Goal: Communication & Community: Share content

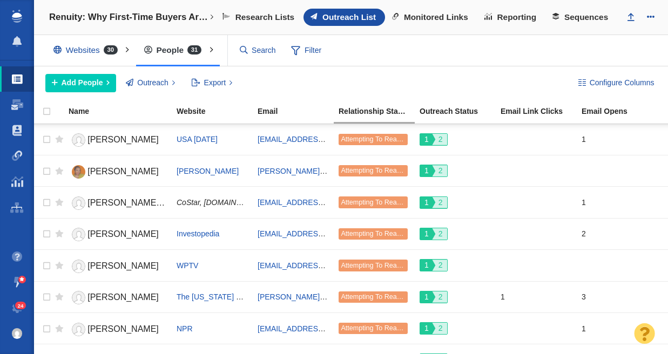
scroll to position [661, 0]
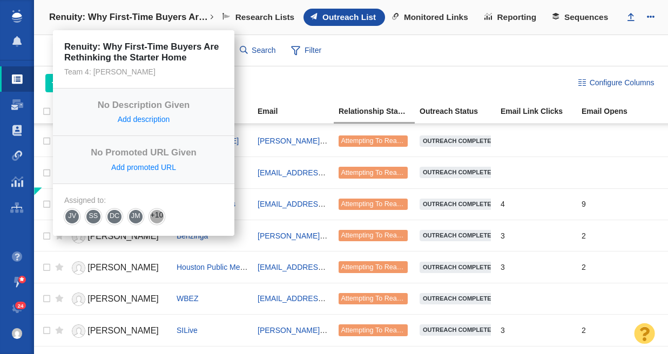
click at [131, 19] on h4 "Renuity: Why First-Time Buyers Are Rethinking the Starter Home" at bounding box center [129, 17] width 160 height 11
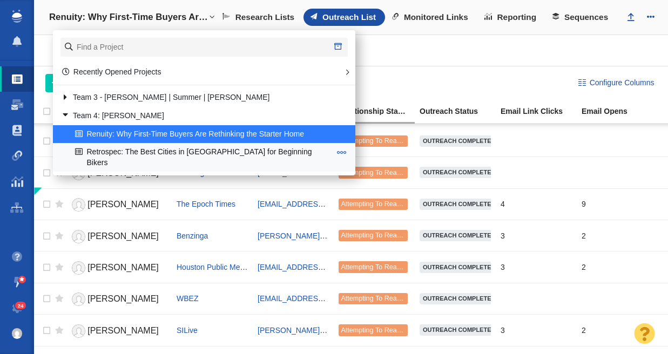
click at [137, 150] on link "Retrospec: The Best Cities in [GEOGRAPHIC_DATA] for Beginning Bikers" at bounding box center [202, 157] width 261 height 27
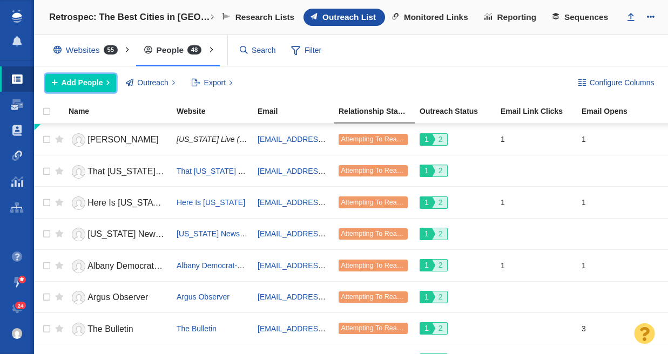
click at [103, 82] on button "Add People" at bounding box center [80, 83] width 71 height 18
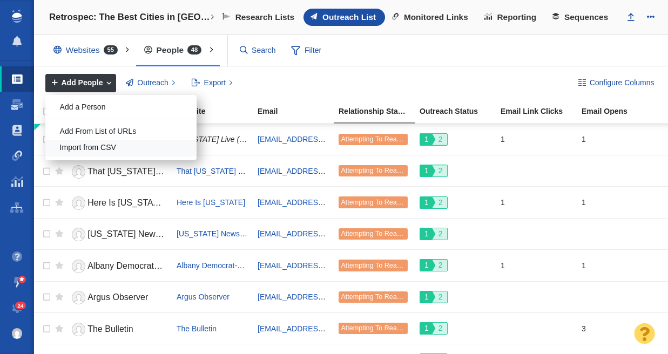
click at [151, 148] on div "Import from CSV" at bounding box center [120, 148] width 151 height 17
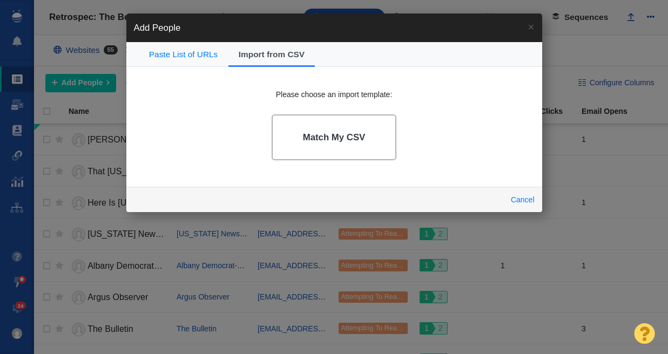
click at [361, 143] on h4 "Match My CSV" at bounding box center [334, 137] width 63 height 11
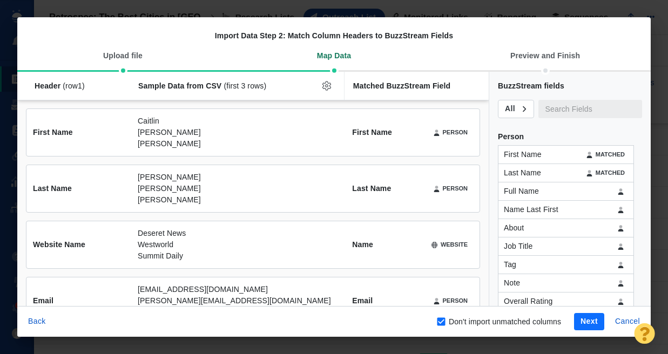
click at [587, 322] on button "Next" at bounding box center [589, 321] width 30 height 17
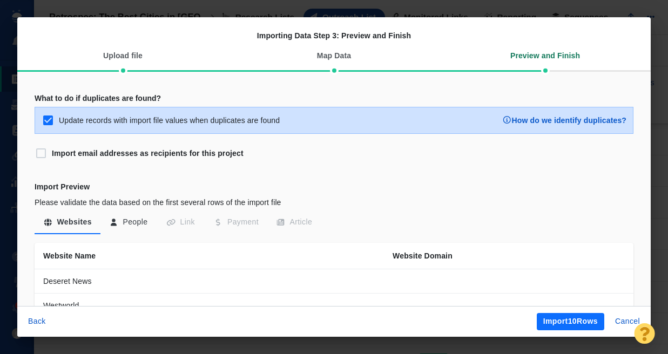
click at [586, 323] on button "Import 10 Rows" at bounding box center [571, 321] width 68 height 17
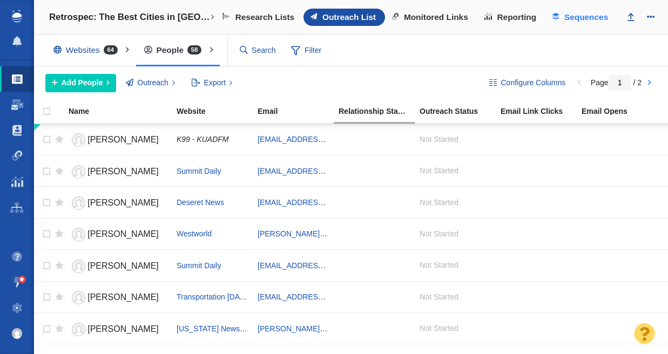
click at [574, 18] on span "Sequences" at bounding box center [587, 17] width 44 height 10
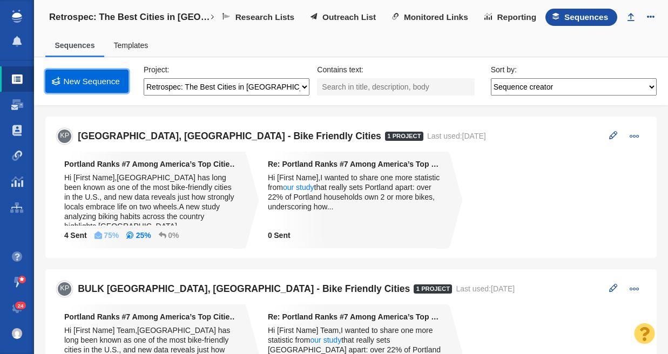
click at [91, 83] on link "New Sequence" at bounding box center [86, 81] width 83 height 23
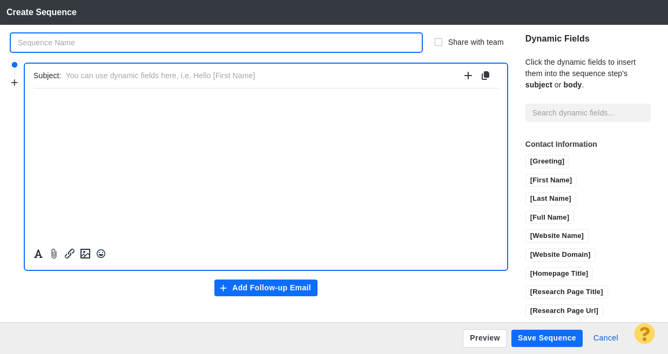
click at [83, 44] on input "text" at bounding box center [216, 43] width 411 height 18
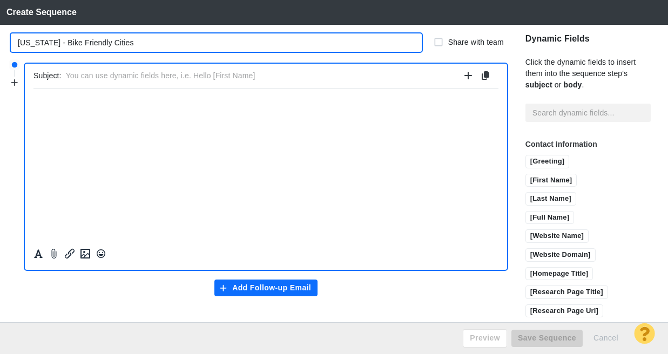
type input "Colorado - Bike Friendly Cities"
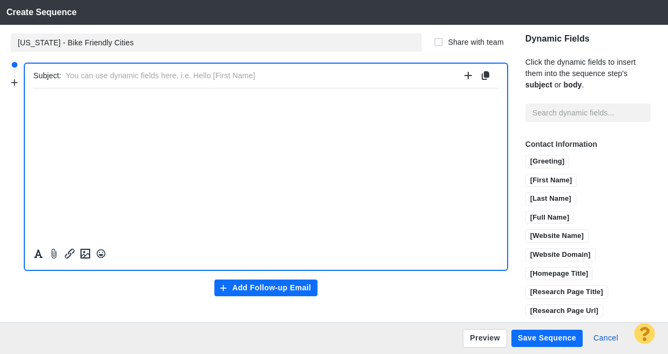
click at [109, 94] on html "﻿" at bounding box center [266, 100] width 465 height 25
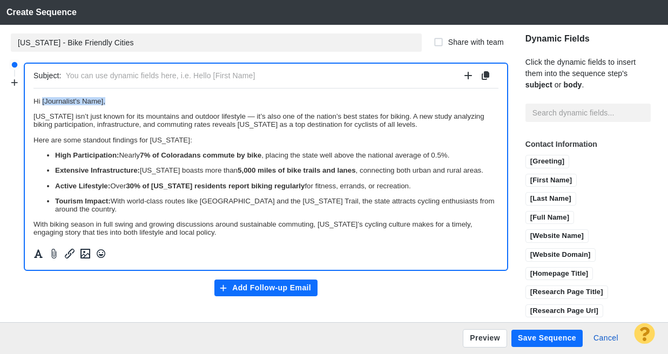
drag, startPoint x: 41, startPoint y: 101, endPoint x: 160, endPoint y: 104, distance: 118.9
click at [157, 104] on p "Hi [Journalist's Name]," at bounding box center [266, 101] width 465 height 8
click at [531, 185] on input "[First Name]" at bounding box center [551, 182] width 51 height 14
click at [241, 116] on p "Colorado isn’t just known for its mountains and outdoor lifestyle — it’s also o…" at bounding box center [266, 120] width 465 height 16
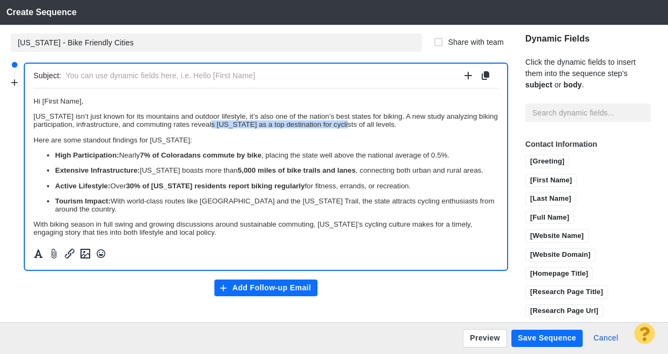
drag, startPoint x: 271, startPoint y: 126, endPoint x: 401, endPoint y: 126, distance: 130.8
click at [401, 126] on p "Colorado isn’t just known for its mountains and outdoor lifestyle, it’s also on…" at bounding box center [266, 120] width 465 height 16
click at [36, 252] on icon "Formatting" at bounding box center [38, 254] width 11 height 10
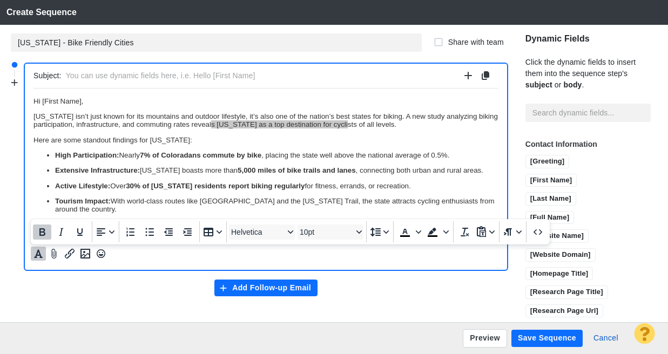
click at [39, 229] on icon "Bold" at bounding box center [42, 232] width 13 height 13
click at [366, 121] on strong "Colorado as a top destination for cyclists" at bounding box center [290, 124] width 151 height 8
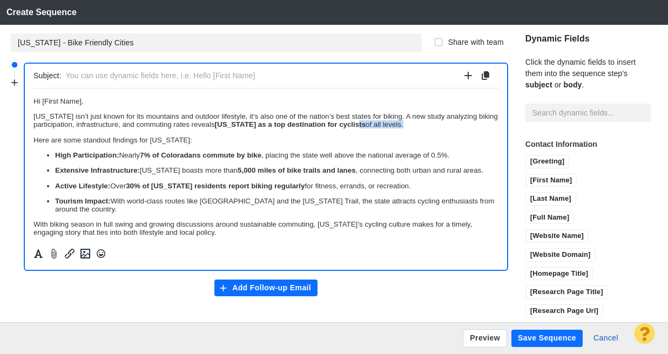
drag, startPoint x: 452, startPoint y: 126, endPoint x: 411, endPoint y: 128, distance: 41.1
click at [411, 128] on p "Colorado isn’t just known for its mountains and outdoor lifestyle, it’s also on…" at bounding box center [266, 120] width 465 height 16
click at [271, 144] on p "Here are some standout findings for Colorado:" at bounding box center [266, 140] width 465 height 8
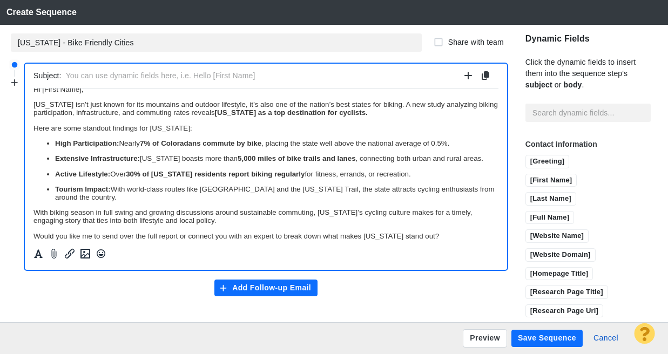
scroll to position [12, 0]
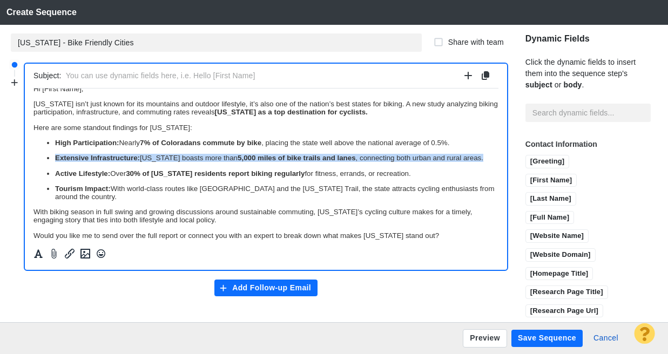
drag, startPoint x: 56, startPoint y: 160, endPoint x: 240, endPoint y: 164, distance: 184.3
click at [240, 162] on p "Extensive Infrastructure: [US_STATE] boasts more than 5,000 miles of bike trail…" at bounding box center [277, 157] width 444 height 8
click at [254, 162] on p "Extensive Infrastructure: [US_STATE] boasts more than 5,000 miles of bike trail…" at bounding box center [277, 157] width 444 height 8
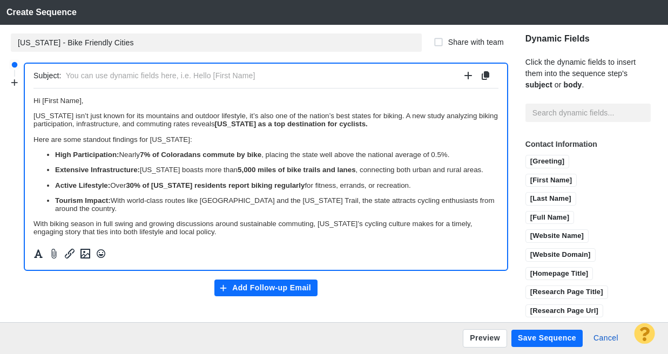
scroll to position [0, 0]
click at [114, 213] on p "Tourism Impact: With world-class routes like Trail Ridge Road and the Colorado …" at bounding box center [277, 205] width 444 height 16
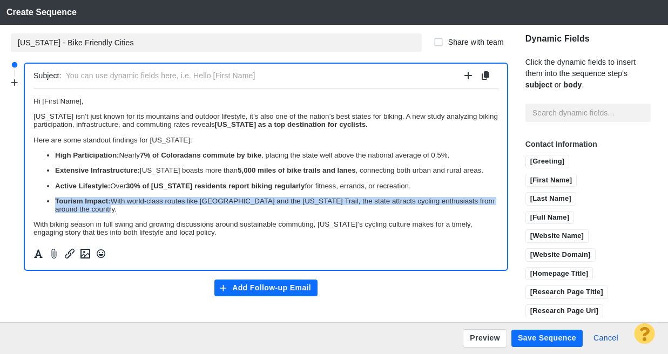
click at [114, 213] on p "Tourism Impact: With world-class routes like Trail Ridge Road and the Colorado …" at bounding box center [277, 205] width 444 height 16
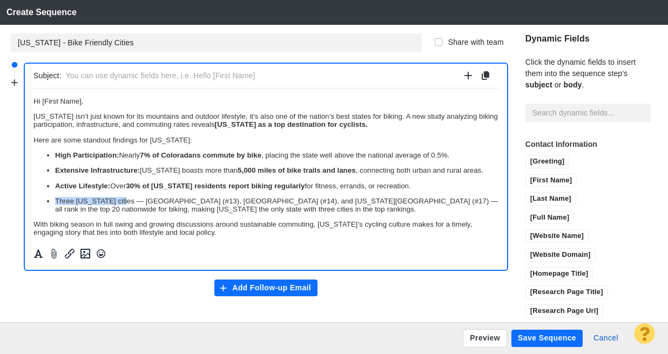
drag, startPoint x: 116, startPoint y: 210, endPoint x: 42, endPoint y: 208, distance: 74.1
click at [42, 208] on ul "High Participation: Nearly 7% of Coloradans commute by bike , placing the state…" at bounding box center [266, 182] width 465 height 62
click at [37, 253] on icon "Formatting" at bounding box center [38, 254] width 9 height 9
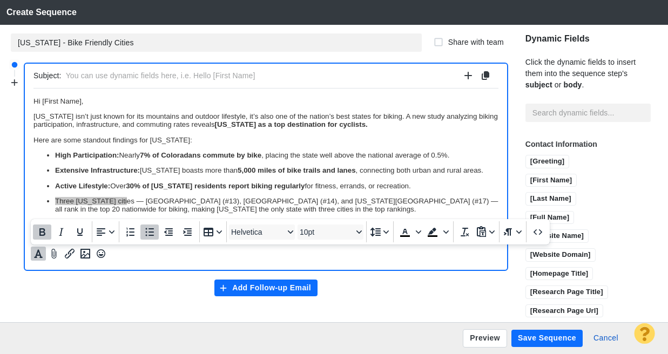
click at [39, 229] on icon "Bold" at bounding box center [42, 232] width 13 height 13
click at [138, 209] on p "Three Colorado cities — Denver (#13), Aurora (#14), and Colorado Springs (#17) …" at bounding box center [277, 205] width 444 height 16
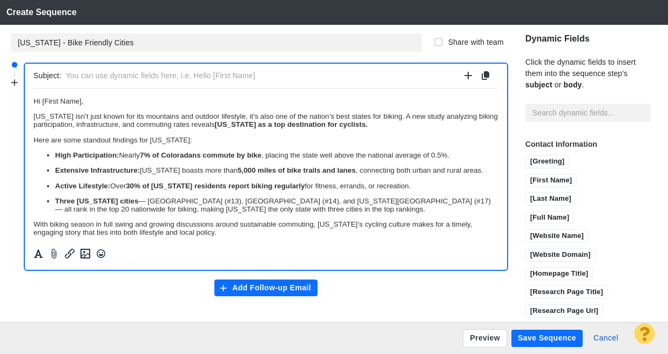
click at [140, 209] on p "Three Colorado cities — Denver (#13), Aurora (#14), and Colorado Springs (#17) …" at bounding box center [277, 205] width 444 height 16
click at [320, 212] on p "Three Colorado cities: Denver (#13), Aurora (#14), and Colorado Springs (#17) —…" at bounding box center [277, 205] width 444 height 16
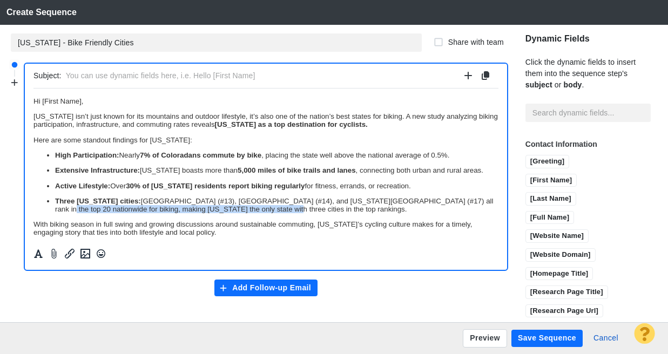
drag, startPoint x: 296, startPoint y: 223, endPoint x: 446, endPoint y: 212, distance: 150.6
click at [446, 212] on p "Three Colorado cities: Denver (#13), Aurora (#14), and Colorado Springs (#17) a…" at bounding box center [277, 205] width 444 height 16
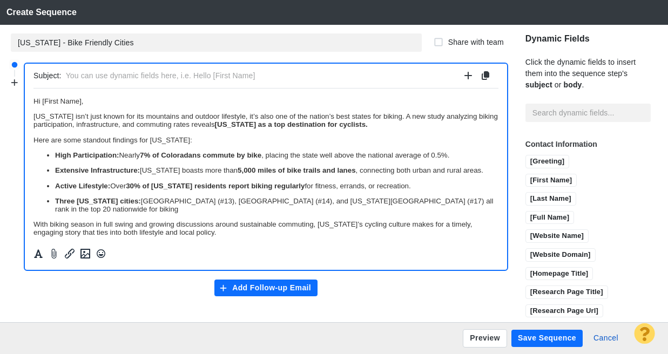
click at [118, 75] on input "text" at bounding box center [263, 76] width 394 height 16
paste input "Bikers"
click at [217, 76] on input "These 3 Colorado Cities Rank Top 20 In US for Bikers" at bounding box center [263, 76] width 394 height 16
click at [188, 77] on input "These 3 Colorado Cities Rank Top 20 In US For Bikers" at bounding box center [263, 76] width 394 height 16
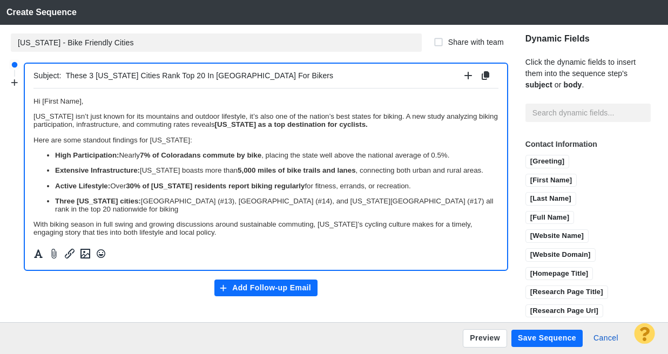
click at [188, 77] on input "These 3 Colorado Cities Rank Top 20 In US For Bikers" at bounding box center [263, 76] width 394 height 16
paste input "Colorado Claims 3 Spots on America’s Top 20 Biking Cities List"
drag, startPoint x: 327, startPoint y: 75, endPoint x: 282, endPoint y: 77, distance: 45.4
click at [282, 77] on input "Colorado Claims 3 Spots on America’s Top 20 Biking Cities List, Study" at bounding box center [263, 76] width 394 height 16
type input "[US_STATE] Claims 3 Spots on America’s Top 20 Biking Cities List [News Tip]"
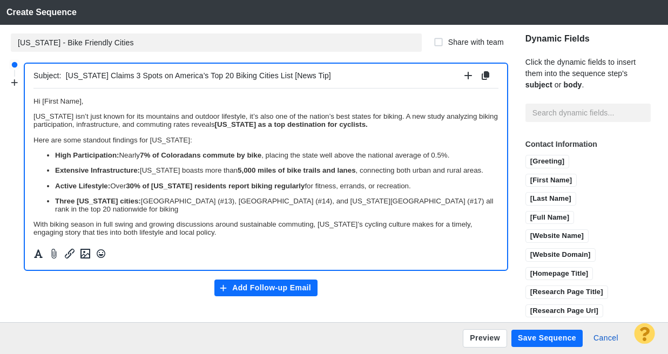
click at [323, 157] on p "High Participation: Nearly 7% of Coloradans commute by bike , placing the state…" at bounding box center [277, 155] width 444 height 8
click at [237, 290] on button "Add Follow-up Email" at bounding box center [267, 288] width 104 height 17
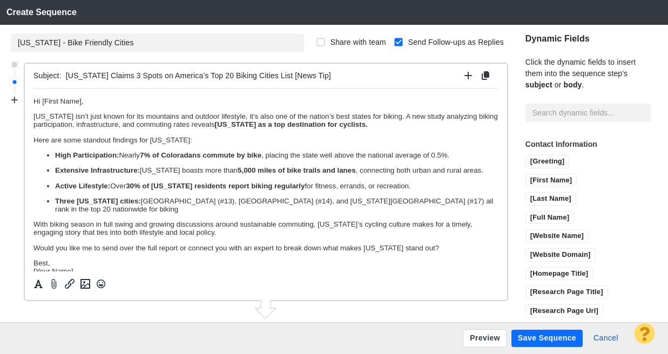
click at [173, 153] on strong "7% of Coloradans commute by bike" at bounding box center [201, 155] width 122 height 8
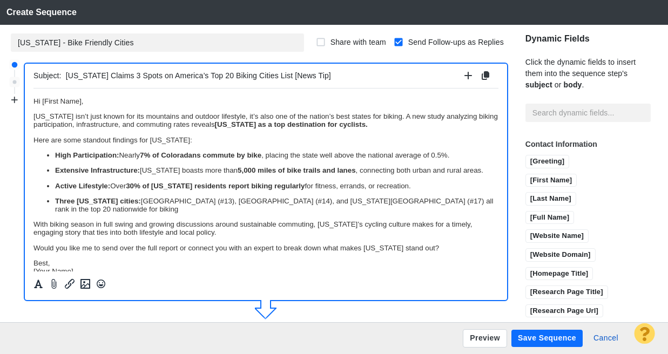
click at [138, 142] on p "Here are some standout findings for Colorado:" at bounding box center [266, 140] width 465 height 8
drag, startPoint x: 113, startPoint y: 140, endPoint x: 185, endPoint y: 139, distance: 71.3
click at [185, 139] on p "Here are some standout findings from our study for Colorado:" at bounding box center [266, 140] width 465 height 8
click at [73, 285] on icon "Insert/edit link" at bounding box center [69, 284] width 13 height 13
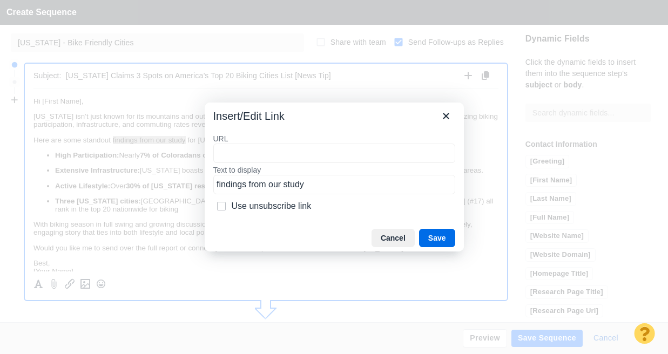
type input "https://retrospec.com/blogs/news/best-beginning-biking-cities"
click at [441, 232] on button "Save" at bounding box center [437, 238] width 36 height 18
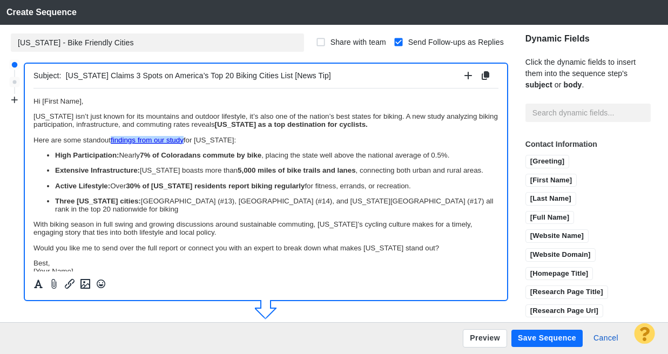
click at [205, 190] on strong "30% of [US_STATE] residents report biking regularly" at bounding box center [215, 186] width 179 height 8
drag, startPoint x: 106, startPoint y: 142, endPoint x: 84, endPoint y: 138, distance: 22.9
click at [84, 138] on p "Here are some standout findings from our study for Colorado:" at bounding box center [266, 140] width 465 height 8
click at [243, 137] on p "Here are some findings from our study for [US_STATE]:" at bounding box center [266, 140] width 465 height 8
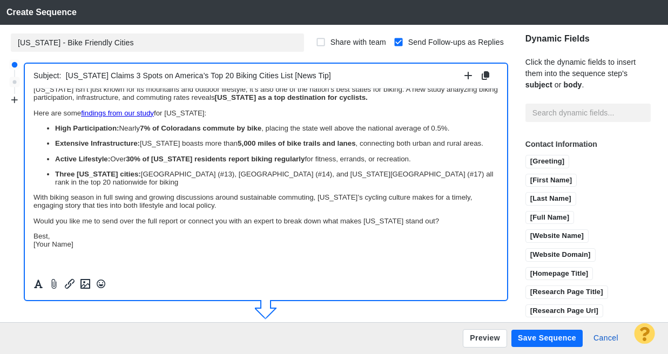
scroll to position [31, 0]
drag, startPoint x: 97, startPoint y: 245, endPoint x: 27, endPoint y: 232, distance: 70.8
click at [34, 232] on html "Hi [First Name], Colorado isn’t just known for its mountains and outdoor lifest…" at bounding box center [266, 166] width 465 height 211
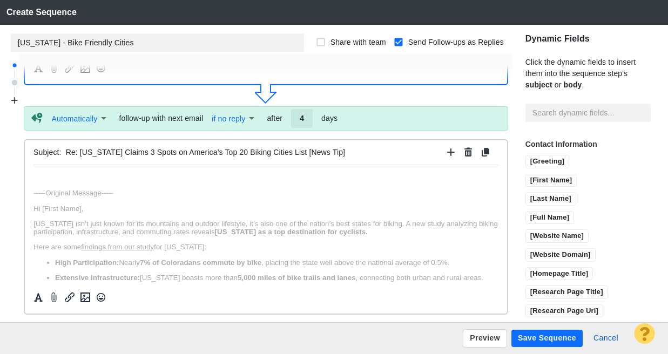
scroll to position [259, 0]
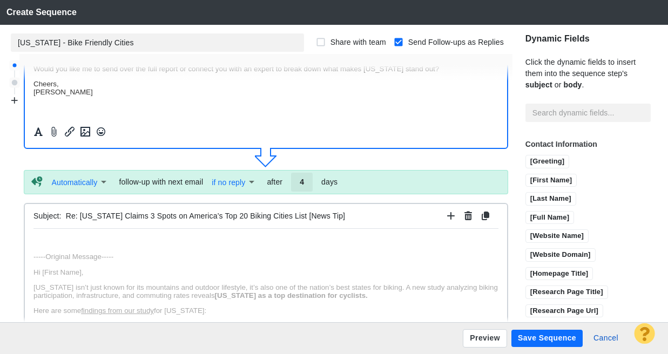
click at [53, 237] on p "Rich Text Area. Press ALT-0 for help." at bounding box center [266, 241] width 465 height 8
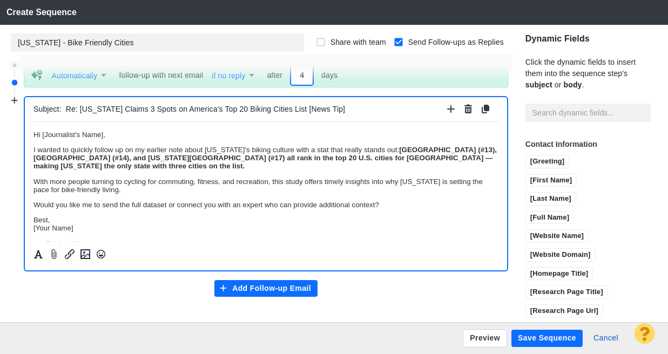
click at [305, 76] on input "4" at bounding box center [302, 75] width 22 height 18
type input "2"
click at [152, 184] on p "With more people turning to cycling for commuting, fitness, and recreation, thi…" at bounding box center [266, 185] width 465 height 16
drag, startPoint x: 125, startPoint y: 132, endPoint x: 41, endPoint y: 131, distance: 84.3
click at [41, 131] on p "Hi [Journalist's Name]," at bounding box center [266, 134] width 465 height 8
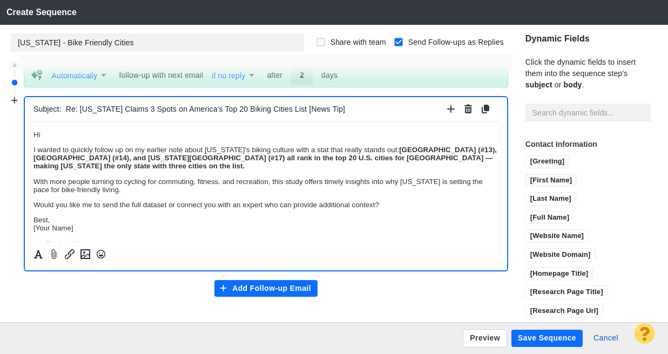
click at [535, 180] on input "[First Name]" at bounding box center [551, 182] width 51 height 14
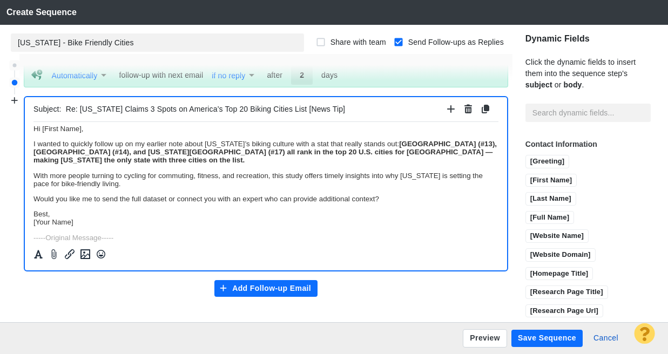
scroll to position [9, 0]
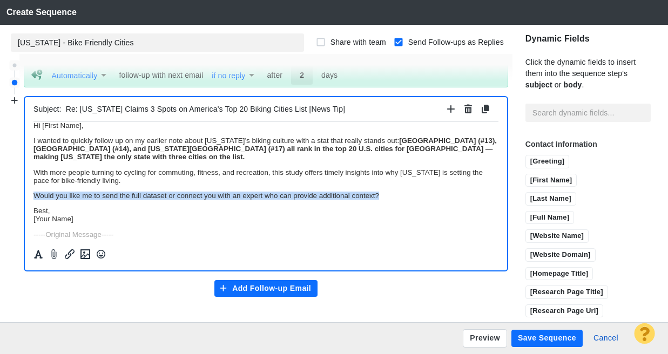
drag, startPoint x: 394, startPoint y: 199, endPoint x: 61, endPoint y: 322, distance: 354.7
click at [34, 200] on html "Hi [First Name], I wanted to quickly follow up on my earlier note about Colorad…" at bounding box center [266, 279] width 465 height 335
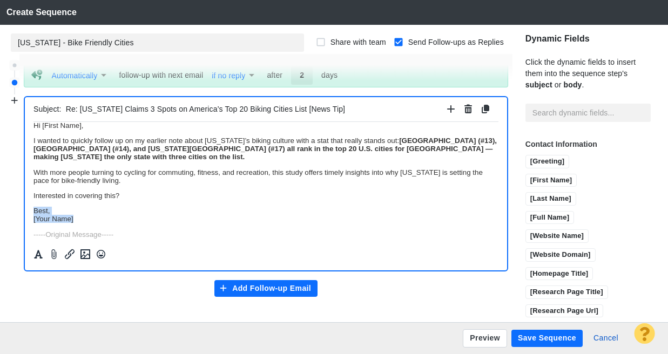
drag, startPoint x: 84, startPoint y: 222, endPoint x: 17, endPoint y: 213, distance: 67.6
click at [34, 213] on html "Hi [First Name], I wanted to quickly follow up on my earlier note about Colorad…" at bounding box center [266, 279] width 465 height 335
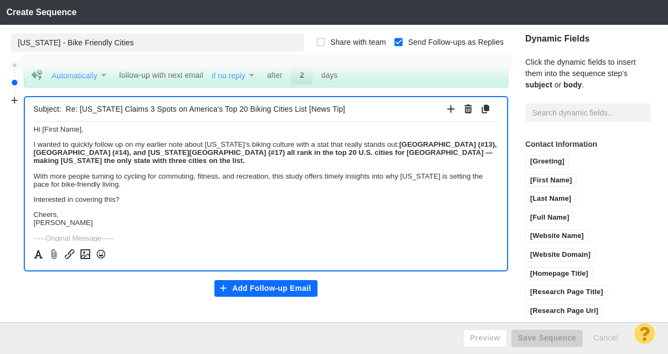
scroll to position [5, 0]
click at [275, 198] on p "Interested in covering this?" at bounding box center [266, 200] width 465 height 8
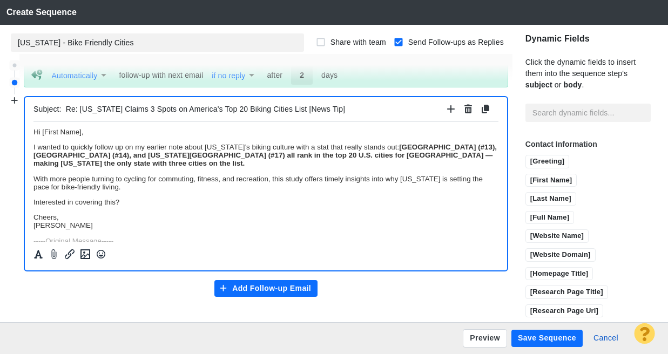
scroll to position [0, 0]
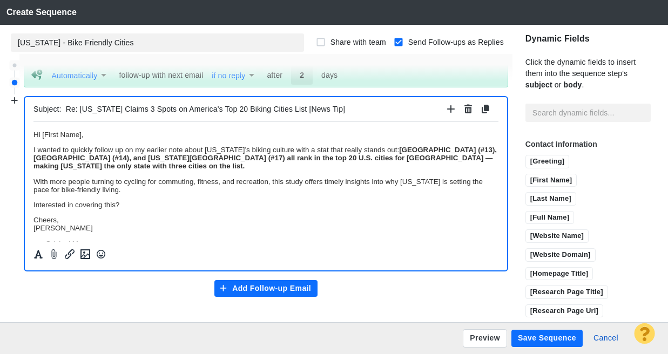
click at [171, 205] on p "Interested in covering this?" at bounding box center [266, 204] width 465 height 8
click at [326, 162] on strong "Denver (#13), Aurora (#14), and Colorado Springs (#17) all rank in the top 20 U…" at bounding box center [266, 157] width 464 height 24
click at [317, 162] on p "I wanted to quickly follow up on my earlier note about Colorado’s biking cultur…" at bounding box center [266, 157] width 465 height 24
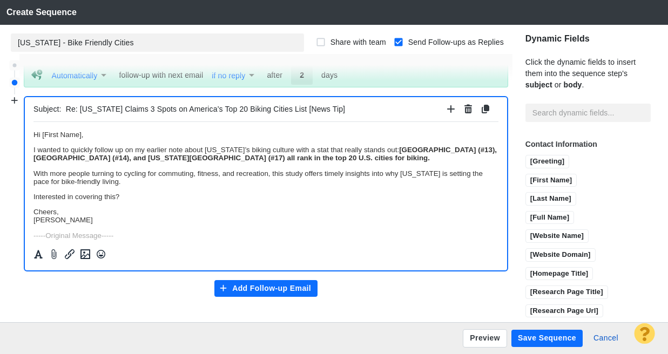
click at [187, 184] on p "With more people turning to cycling for commuting, fitness, and recreation, thi…" at bounding box center [266, 177] width 465 height 16
drag, startPoint x: 68, startPoint y: 197, endPoint x: 104, endPoint y: 197, distance: 36.7
click at [104, 197] on p "Here's the study again in case you missed my original email." at bounding box center [266, 196] width 465 height 8
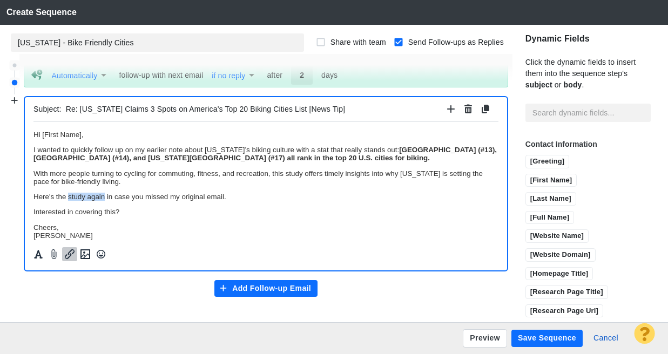
click at [71, 256] on icon "Insert/edit link" at bounding box center [69, 254] width 13 height 13
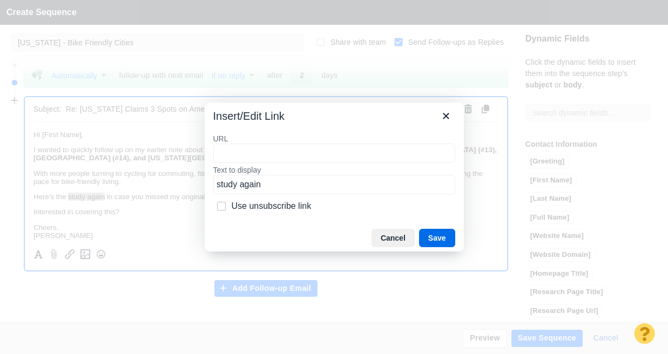
type input "https://retrospec.com/blogs/news/best-beginning-biking-cities"
click at [445, 239] on button "Save" at bounding box center [437, 238] width 36 height 18
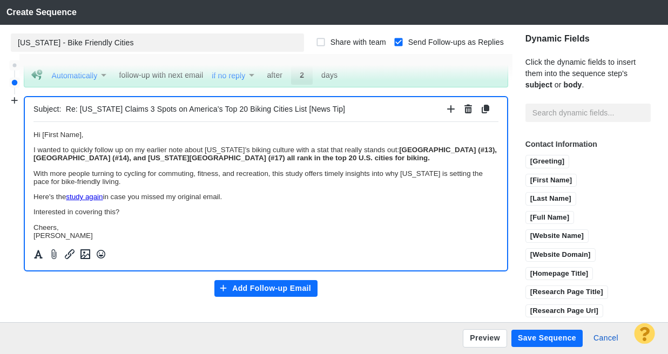
click at [237, 193] on body "Hi [First Name], I wanted to quickly follow up on my earlier note about Colorad…" at bounding box center [266, 292] width 465 height 325
drag, startPoint x: 71, startPoint y: 149, endPoint x: 123, endPoint y: 147, distance: 51.9
click at [123, 147] on p "I wanted to quickly follow up on my earlier note about Colorado’s biking cultur…" at bounding box center [266, 153] width 465 height 16
drag, startPoint x: 198, startPoint y: 150, endPoint x: 183, endPoint y: 151, distance: 15.1
click at [183, 151] on p "I wanted to reach out about on my earlier note about Colorado’s biking culture …" at bounding box center [266, 153] width 465 height 16
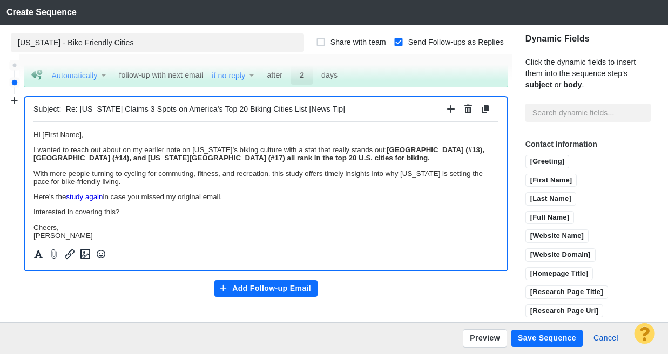
click at [36, 197] on p "Here's the study again in case you missed my original email." at bounding box center [266, 196] width 465 height 8
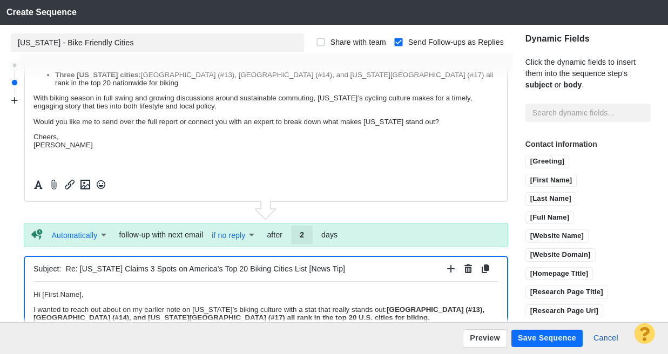
scroll to position [259, 0]
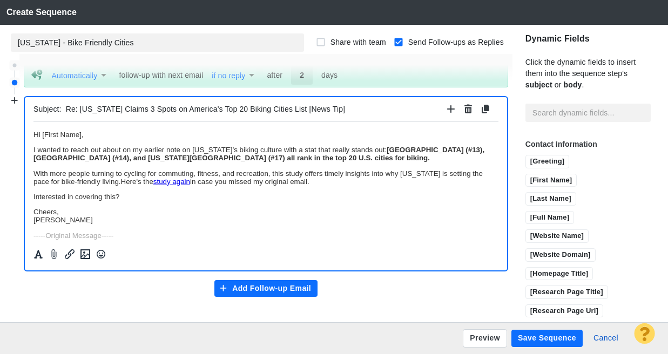
click at [269, 151] on p "I wanted to reach out about on my earlier note on Colorado’s biking culture wit…" at bounding box center [266, 153] width 465 height 16
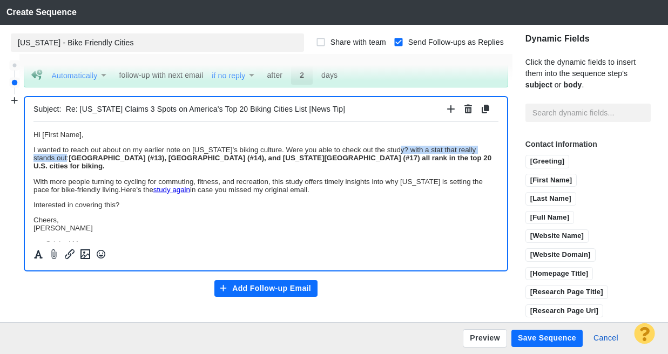
drag, startPoint x: 89, startPoint y: 158, endPoint x: 398, endPoint y: 149, distance: 308.7
click at [398, 149] on p "I wanted to reach out about on my earlier note on Colorado’s biking culture. We…" at bounding box center [266, 157] width 465 height 24
click at [111, 168] on p "I wanted to reach out about on my earlier note on Colorado’s biking culture. We…" at bounding box center [266, 157] width 465 height 24
click at [400, 148] on p "I wanted to reach out about on my earlier note on Colorado’s biking culture. We…" at bounding box center [266, 157] width 465 height 24
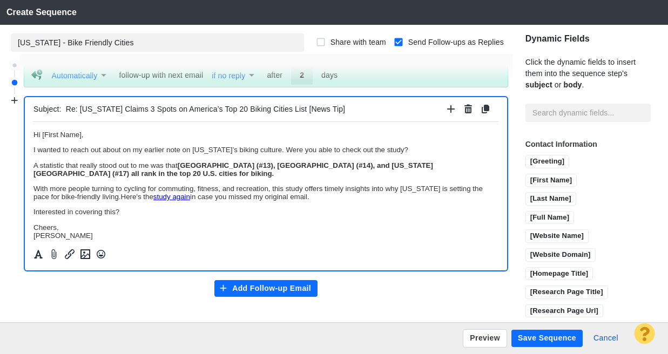
drag, startPoint x: 359, startPoint y: 199, endPoint x: 160, endPoint y: 198, distance: 198.3
click at [160, 198] on p "With more people turning to cycling for commuting, fitness, and recreation, thi…" at bounding box center [266, 192] width 465 height 16
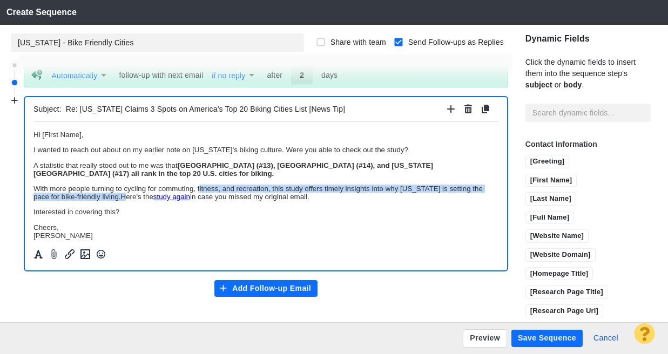
drag, startPoint x: 160, startPoint y: 198, endPoint x: 199, endPoint y: 190, distance: 39.9
click at [200, 190] on p "With more people turning to cycling for commuting, fitness, and recreation, thi…" at bounding box center [266, 192] width 465 height 16
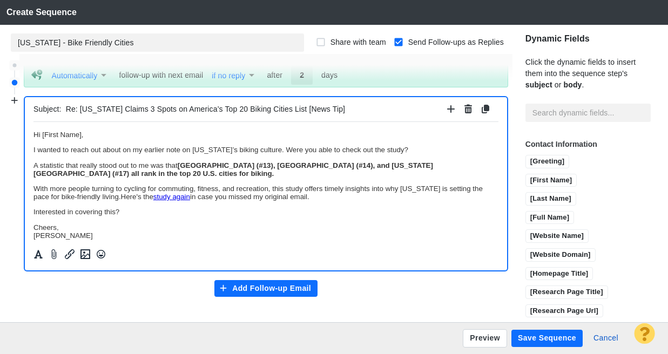
click at [159, 205] on body "Hi [First Name], I wanted to reach out about on my earlier note on Colorado’s b…" at bounding box center [266, 292] width 465 height 325
drag, startPoint x: 158, startPoint y: 198, endPoint x: 364, endPoint y: 198, distance: 205.3
click at [364, 198] on p "With more people turning to cycling for commuting, fitness, and recreation, thi…" at bounding box center [266, 192] width 465 height 16
copy p "Here's the study again in case you missed my original email."
click at [413, 151] on p "I wanted to reach out about on my earlier note on Colorado’s biking culture. We…" at bounding box center [266, 149] width 465 height 8
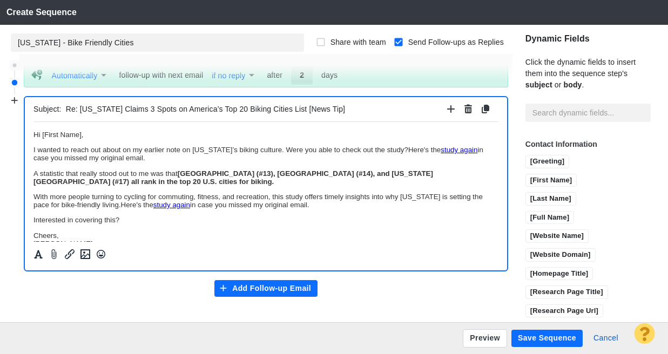
click at [397, 150] on p "I wanted to reach out about on my earlier note on Colorado’s biking culture. We…" at bounding box center [266, 153] width 465 height 16
drag, startPoint x: 362, startPoint y: 207, endPoint x: 159, endPoint y: 206, distance: 203.2
click at [159, 206] on p "With more people turning to cycling for commuting, fitness, and recreation, thi…" at bounding box center [266, 200] width 465 height 16
click at [130, 149] on p "I wanted to reach out about on my earlier note on Colorado’s biking culture. We…" at bounding box center [266, 153] width 465 height 16
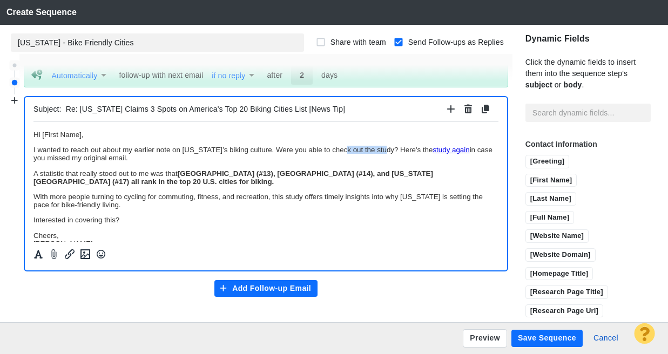
drag, startPoint x: 343, startPoint y: 149, endPoint x: 384, endPoint y: 148, distance: 40.5
click at [384, 148] on p "I wanted to reach out about my earlier note on Colorado’s biking culture. Were …" at bounding box center [266, 153] width 465 height 16
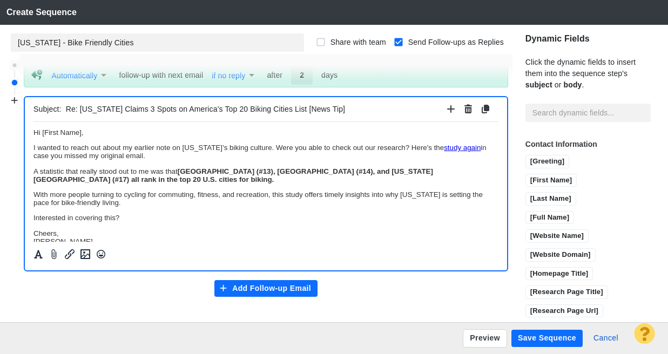
scroll to position [0, 0]
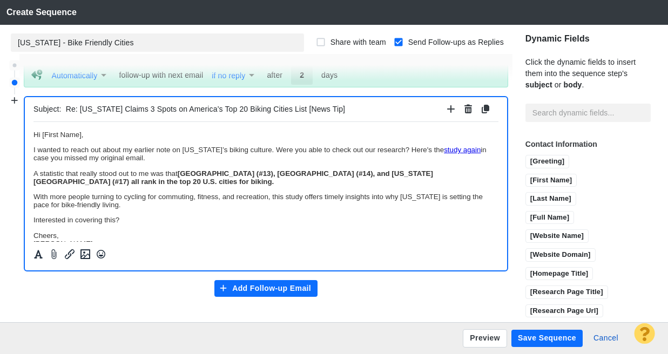
click at [34, 196] on p "With more people turning to cycling for commuting, fitness, and recreation, thi…" at bounding box center [266, 200] width 465 height 16
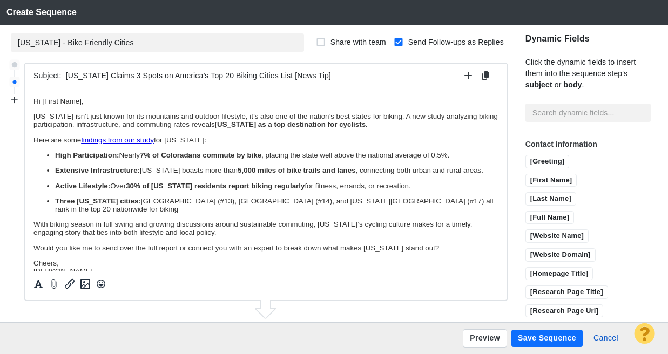
click at [551, 339] on button "Save Sequence" at bounding box center [547, 338] width 71 height 17
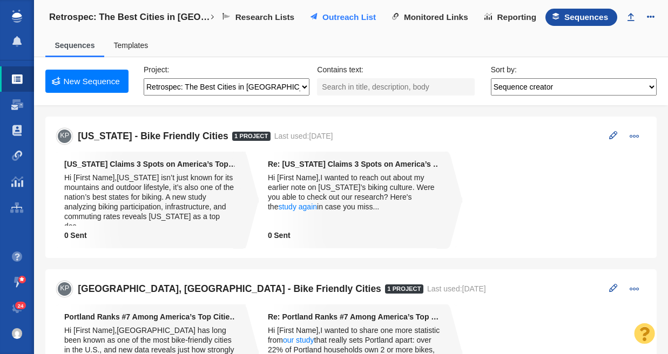
click at [344, 18] on span "Outreach List" at bounding box center [349, 17] width 53 height 10
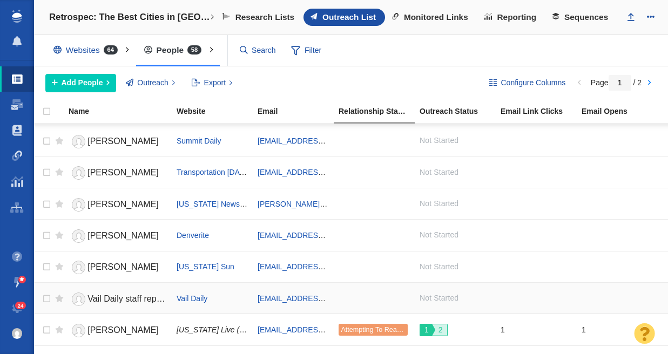
scroll to position [125, 0]
checkbox input "true"
click at [48, 298] on input "checkbox" at bounding box center [45, 299] width 16 height 24
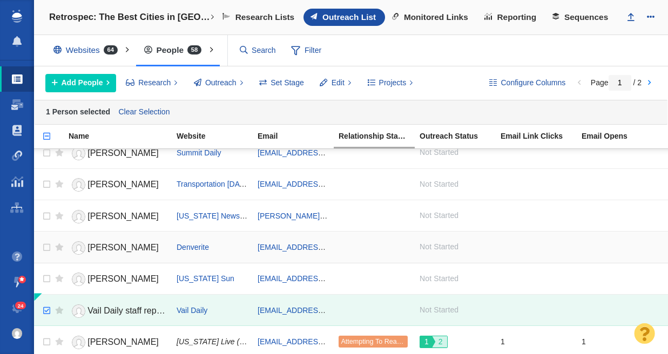
scroll to position [148, 0]
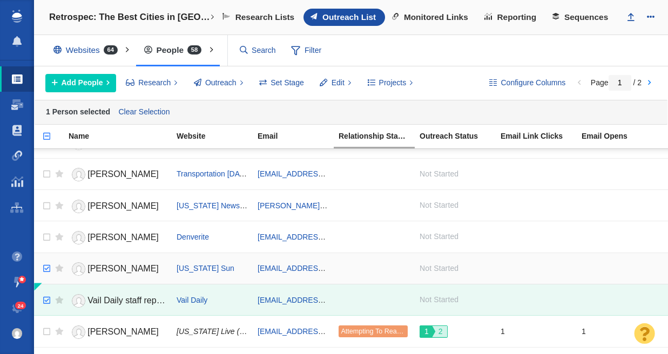
checkbox input "true"
click at [44, 268] on input "checkbox" at bounding box center [45, 269] width 16 height 24
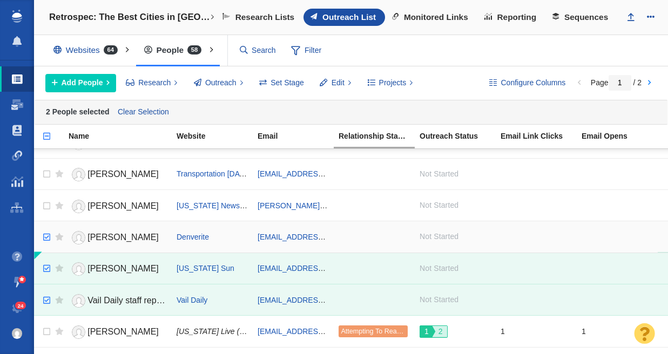
checkbox input "true"
click at [48, 236] on input "checkbox" at bounding box center [45, 238] width 16 height 24
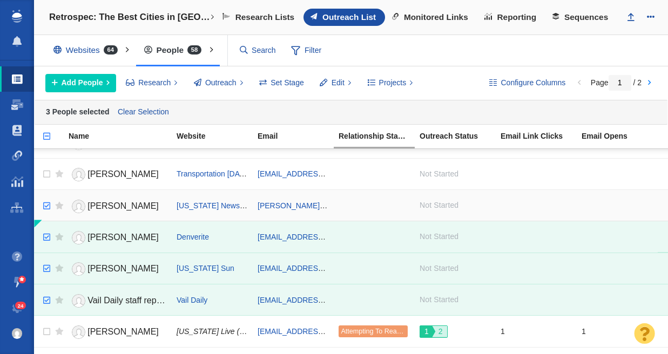
checkbox input "true"
click at [47, 198] on input "checkbox" at bounding box center [45, 207] width 16 height 24
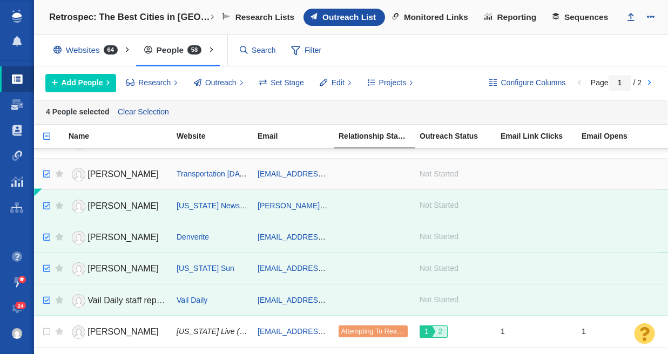
checkbox input "true"
click at [45, 169] on input "checkbox" at bounding box center [45, 175] width 16 height 24
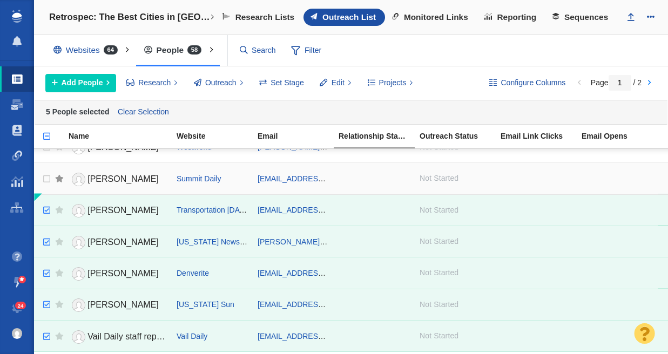
scroll to position [64, 0]
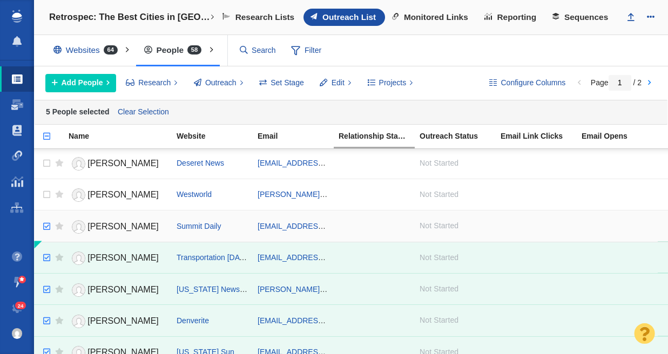
checkbox input "true"
click at [47, 225] on input "checkbox" at bounding box center [45, 227] width 16 height 24
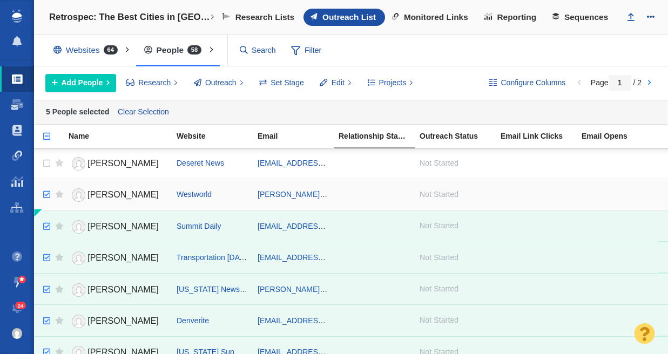
checkbox input "true"
click at [47, 195] on input "checkbox" at bounding box center [45, 195] width 16 height 24
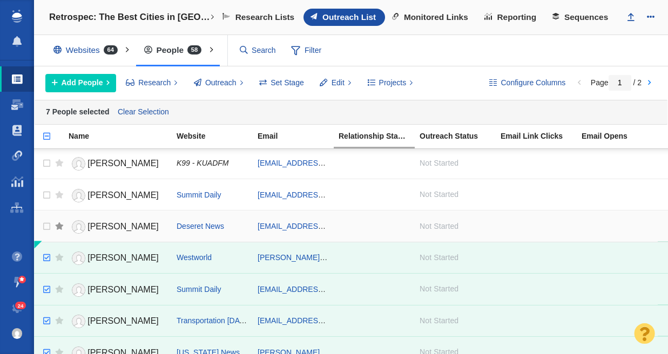
scroll to position [0, 0]
checkbox input "true"
click at [44, 226] on input "checkbox" at bounding box center [45, 228] width 16 height 24
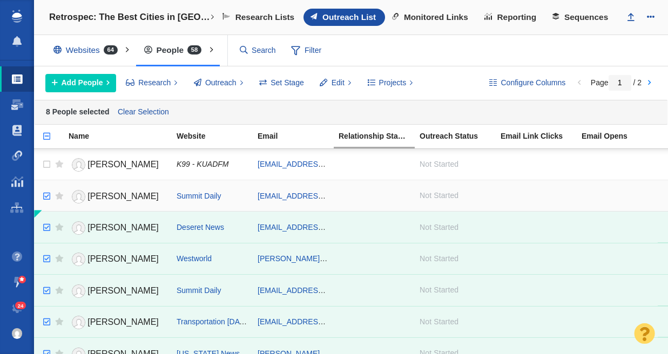
checkbox input "true"
click at [43, 199] on input "checkbox" at bounding box center [45, 197] width 16 height 24
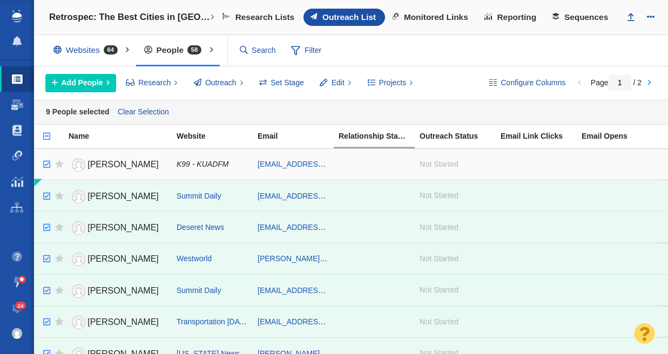
checkbox input "true"
click at [45, 166] on input "checkbox" at bounding box center [45, 165] width 16 height 24
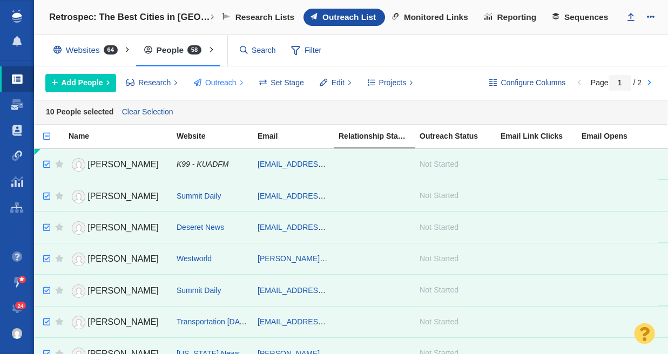
click at [213, 81] on span "Outreach" at bounding box center [220, 82] width 31 height 11
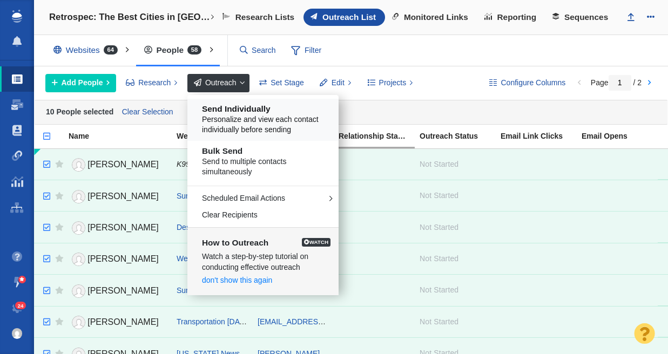
click at [259, 131] on span "Personalize and view each contact individually before sending" at bounding box center [267, 125] width 130 height 21
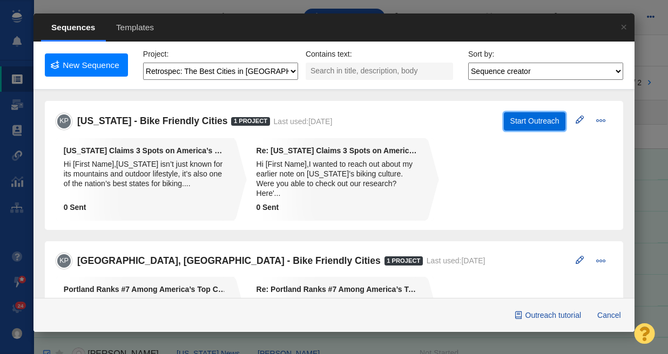
click at [534, 124] on button "Start Outreach" at bounding box center [535, 121] width 62 height 18
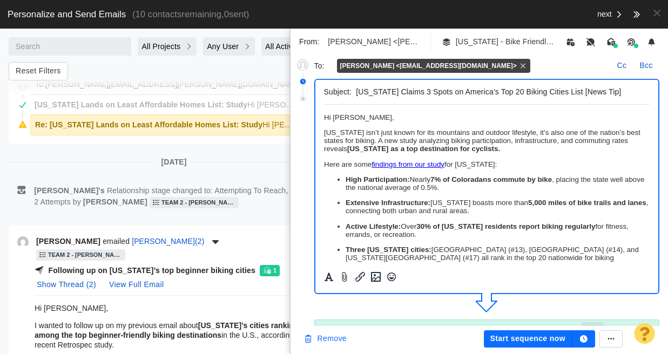
click at [330, 340] on button "Remove" at bounding box center [325, 339] width 56 height 17
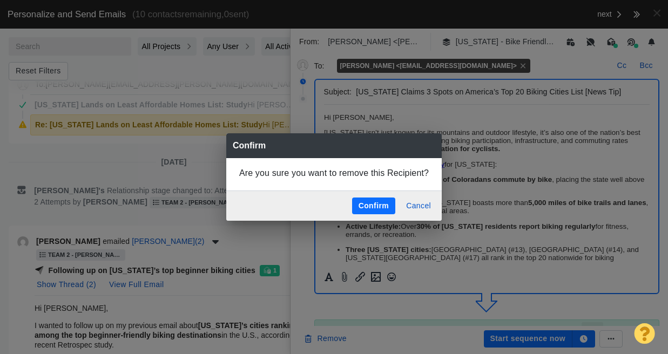
click at [374, 208] on button "Confirm" at bounding box center [373, 206] width 43 height 17
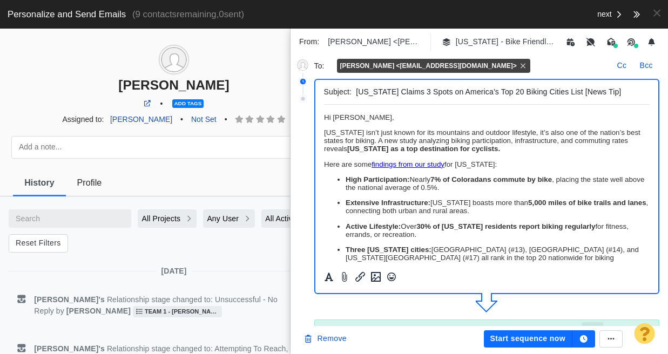
click at [374, 120] on p "﻿ Hi [PERSON_NAME]," at bounding box center [487, 117] width 326 height 8
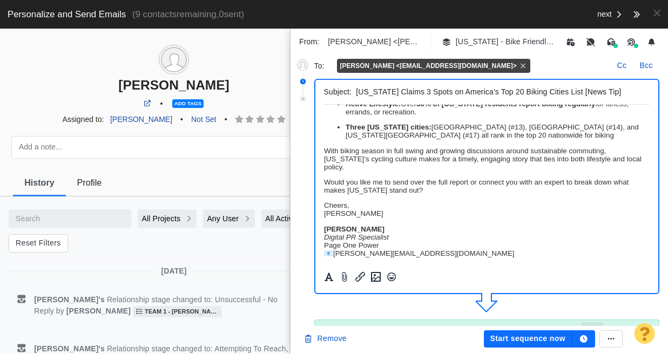
scroll to position [164, 0]
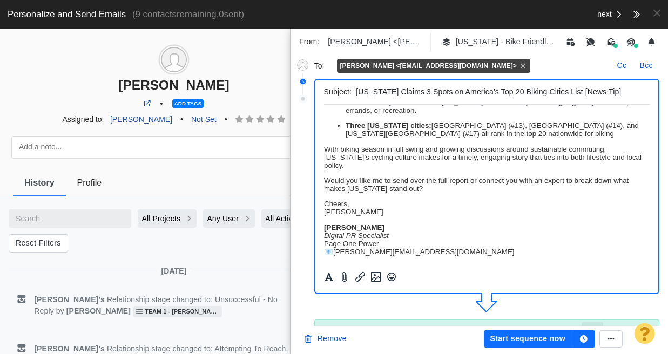
click at [544, 344] on button "Start sequence now" at bounding box center [528, 339] width 89 height 17
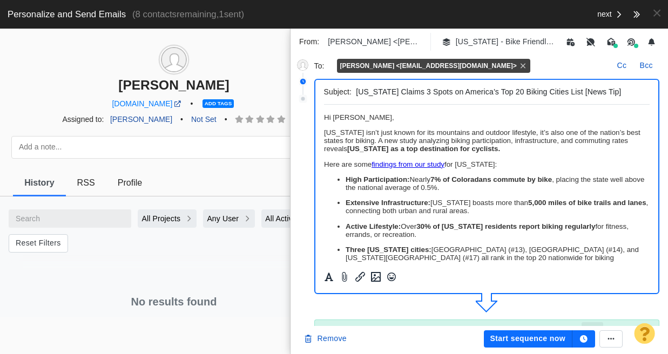
scroll to position [0, 0]
click at [405, 126] on body "﻿ Hi [PERSON_NAME], [US_STATE] isn’t just known for its mountains and outdoor l…" at bounding box center [487, 246] width 326 height 266
click at [376, 116] on p "Hi [PERSON_NAME]," at bounding box center [487, 117] width 326 height 8
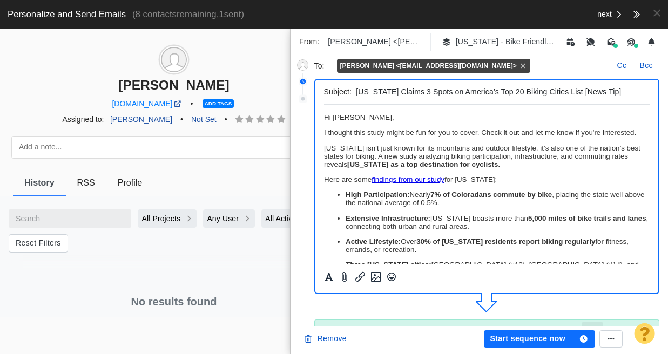
click at [477, 131] on p "I thought this study might be fun for you to cover. Check it out and let me kno…" at bounding box center [487, 133] width 326 height 8
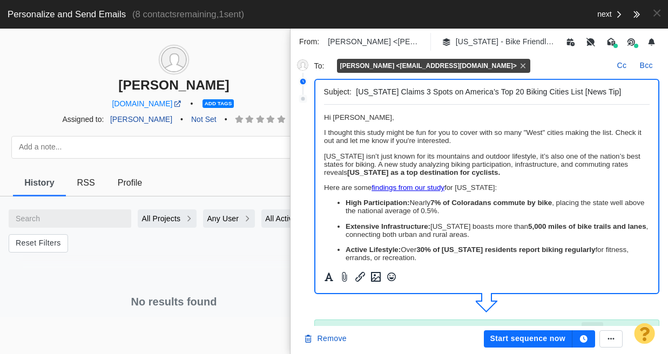
click at [545, 342] on button "Start sequence now" at bounding box center [528, 339] width 89 height 17
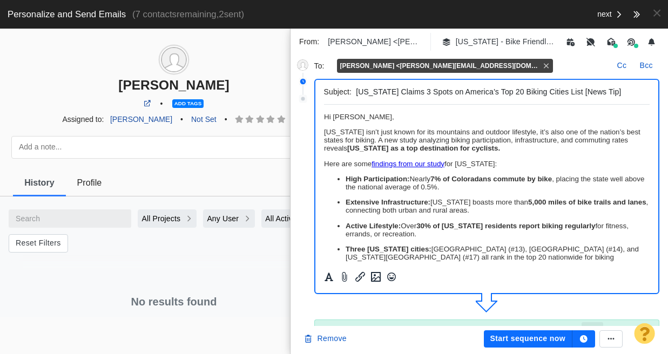
scroll to position [2, 0]
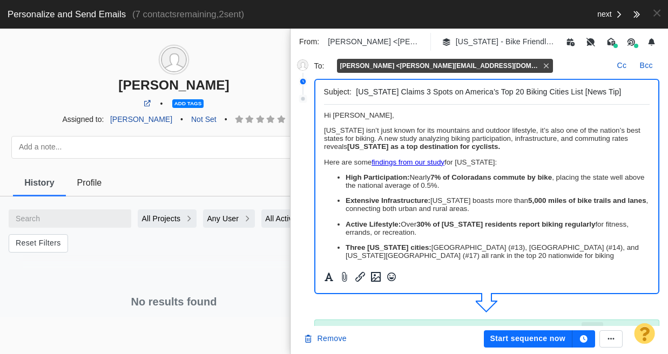
click at [364, 115] on p "﻿ Hi [PERSON_NAME]," at bounding box center [487, 115] width 326 height 8
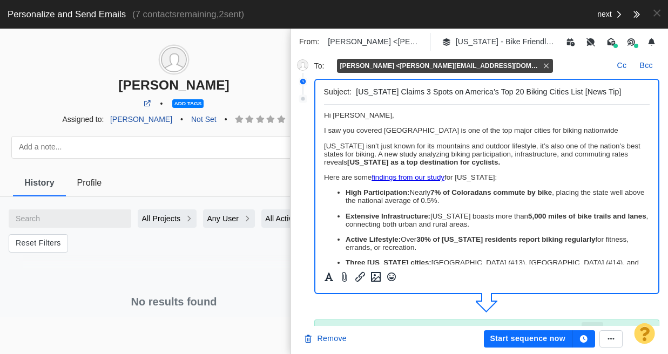
click at [383, 133] on p "I saw you covered [GEOGRAPHIC_DATA] is one of the top major cities for biking n…" at bounding box center [487, 130] width 326 height 8
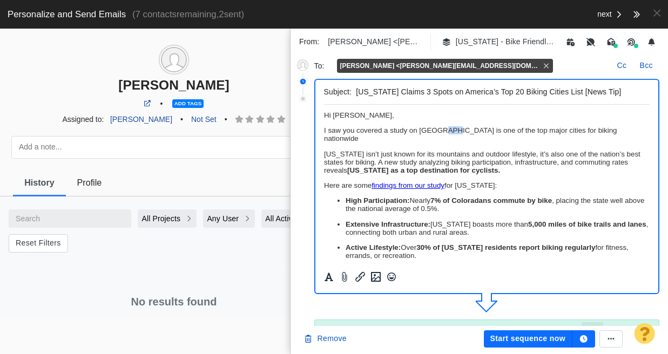
drag, startPoint x: 443, startPoint y: 130, endPoint x: 448, endPoint y: 131, distance: 6.0
click at [449, 131] on p "I saw you covered a study on [GEOGRAPHIC_DATA] is one of the top major cities f…" at bounding box center [487, 134] width 326 height 16
click at [626, 131] on p "I saw you covered a study on [GEOGRAPHIC_DATA] being one of the top major citie…" at bounding box center [487, 134] width 326 height 16
click at [406, 139] on p "I saw you covered a study on [GEOGRAPHIC_DATA] being one of the top major citie…" at bounding box center [487, 134] width 326 height 16
click at [486, 142] on p "I saw you covered a study on [GEOGRAPHIC_DATA] being one of the top major citie…" at bounding box center [487, 134] width 326 height 16
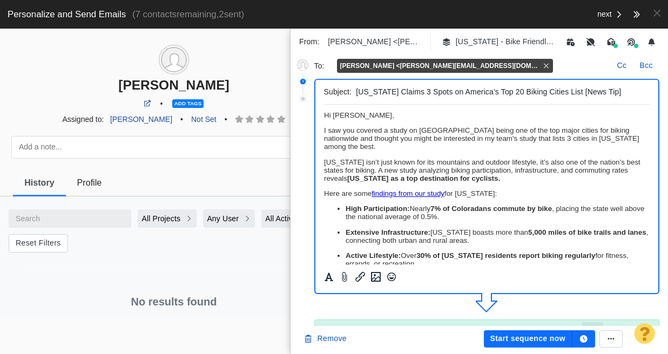
click at [507, 158] on p "[US_STATE] isn’t just known for its mountains and outdoor lifestyle, it’s also …" at bounding box center [487, 170] width 326 height 24
click at [487, 142] on p "I saw you covered a study on [GEOGRAPHIC_DATA] being one of the top major citie…" at bounding box center [487, 138] width 326 height 24
click at [533, 190] on p "Here are some findings from our study for [US_STATE]:" at bounding box center [487, 194] width 326 height 8
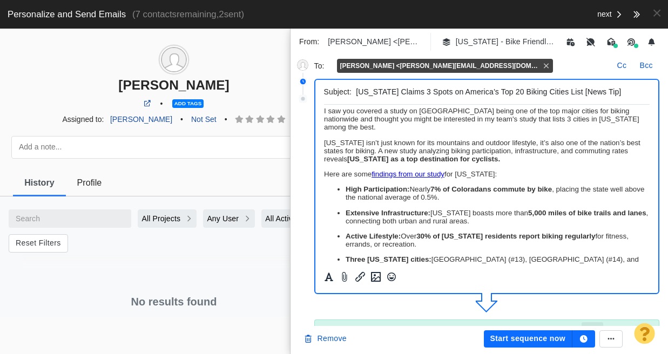
scroll to position [0, 0]
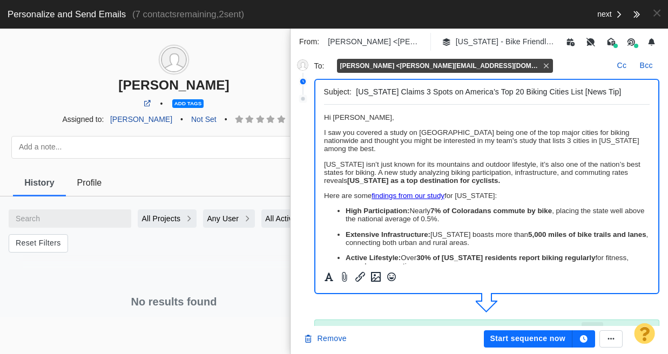
click at [544, 339] on button "Start sequence now" at bounding box center [528, 339] width 89 height 17
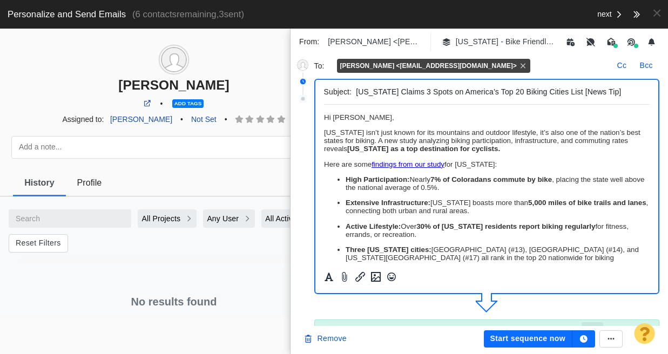
click at [358, 117] on p "﻿ Hi [PERSON_NAME]," at bounding box center [487, 117] width 326 height 8
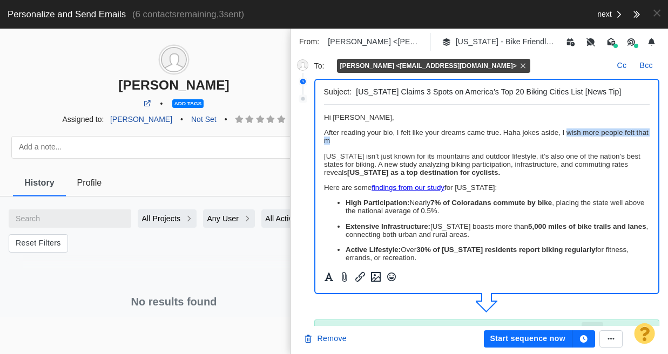
drag, startPoint x: 571, startPoint y: 144, endPoint x: 567, endPoint y: 134, distance: 11.1
click at [567, 134] on p "After reading your bio, I felt like your dreams came true. Haha jokes aside, I …" at bounding box center [487, 137] width 326 height 16
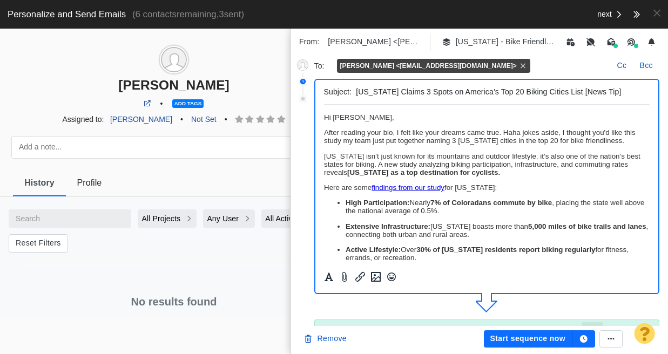
click at [536, 233] on p "Extensive Infrastructure: [US_STATE] boasts more than 5,000 miles of bike trail…" at bounding box center [497, 231] width 305 height 16
click at [543, 338] on button "Start sequence now" at bounding box center [528, 339] width 89 height 17
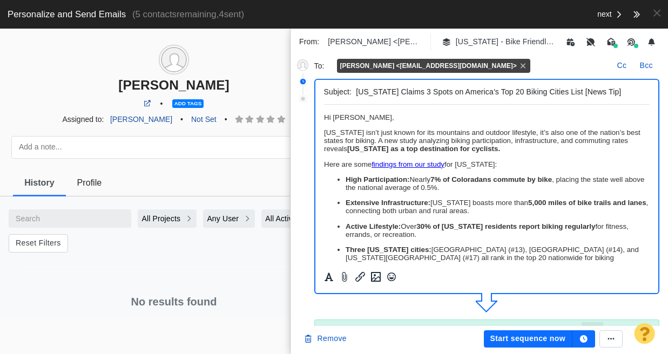
click at [374, 117] on p "﻿ Hi [PERSON_NAME]," at bounding box center [487, 117] width 326 height 8
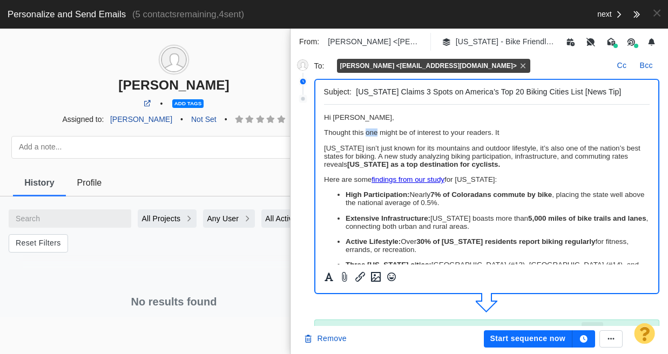
drag, startPoint x: 366, startPoint y: 135, endPoint x: 376, endPoint y: 133, distance: 10.3
click at [376, 133] on p "Thought this one might be of interest to your readers. It" at bounding box center [487, 133] width 326 height 8
drag, startPoint x: 500, startPoint y: 135, endPoint x: 304, endPoint y: 135, distance: 196.1
click at [324, 135] on html "Hi [PERSON_NAME], Thought this study might be of interest to your readers. It […" at bounding box center [487, 254] width 326 height 299
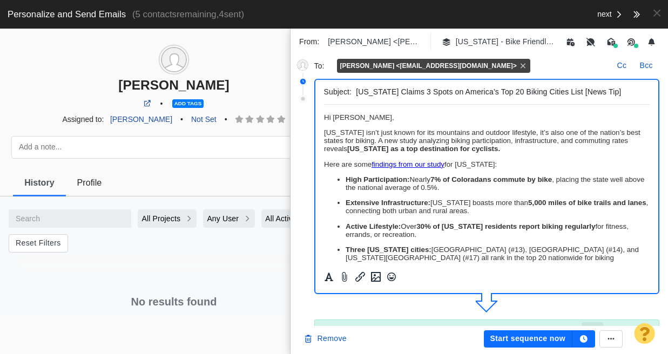
click at [524, 344] on button "Start sequence now" at bounding box center [528, 339] width 89 height 17
click at [654, 11] on span at bounding box center [657, 13] width 7 height 11
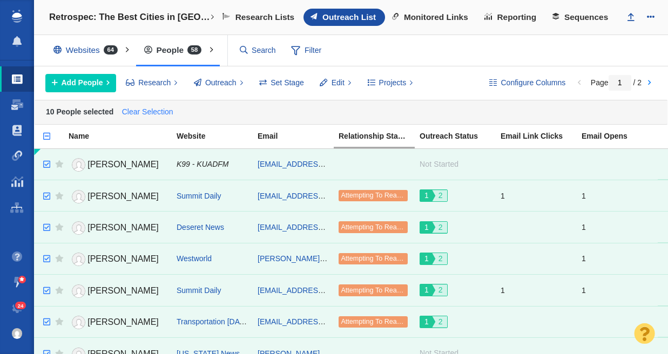
click at [146, 106] on link "Clear Selection" at bounding box center [147, 112] width 56 height 16
checkbox input "false"
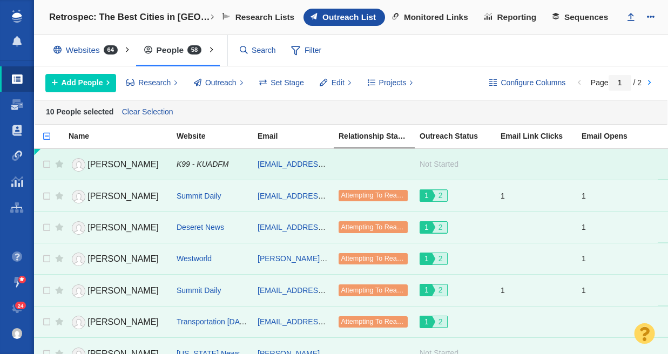
checkbox input "false"
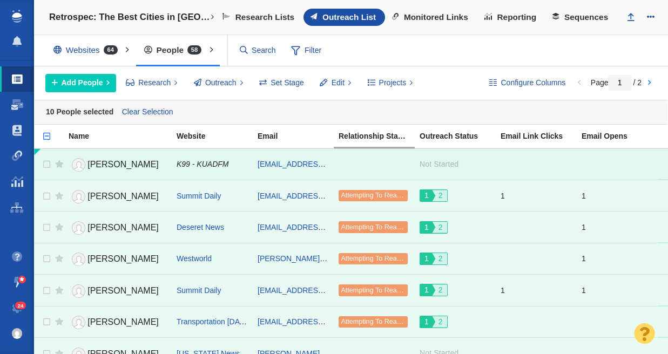
checkbox input "false"
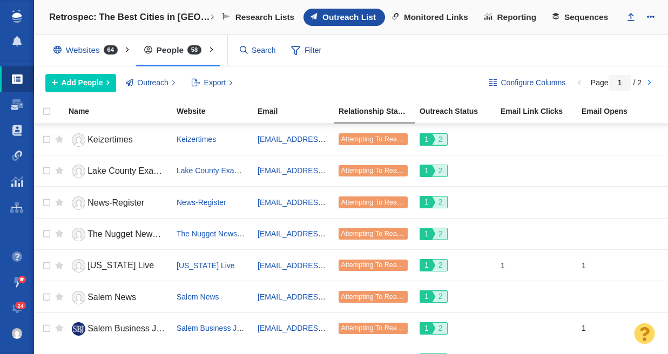
scroll to position [1015, 0]
